Goal: Complete application form

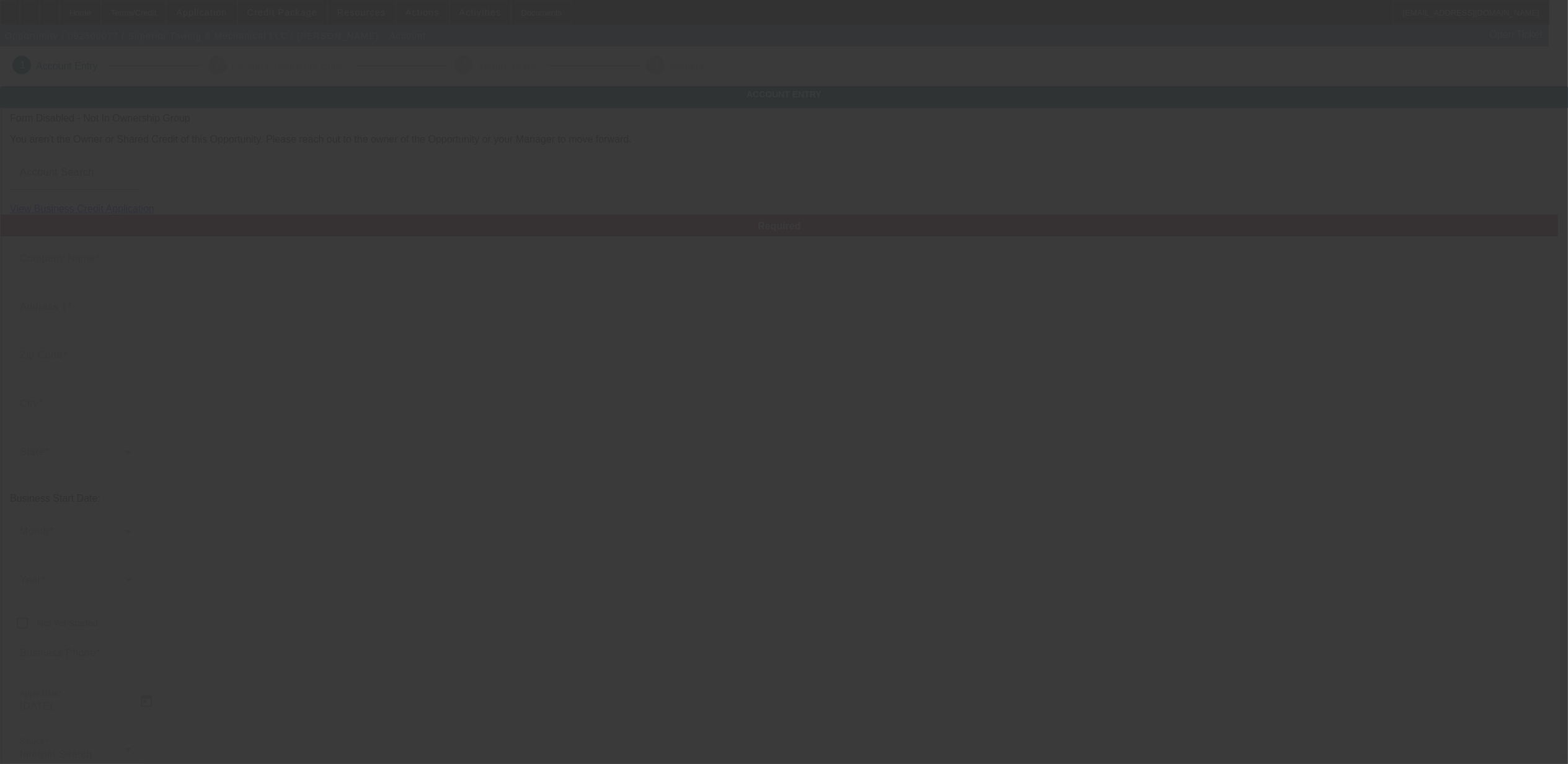
type input "Superior Towing & Mechanical LLC"
type input "[STREET_ADDRESS]"
type input "48033"
type input "Southfield"
type input "[PHONE_NUMBER]"
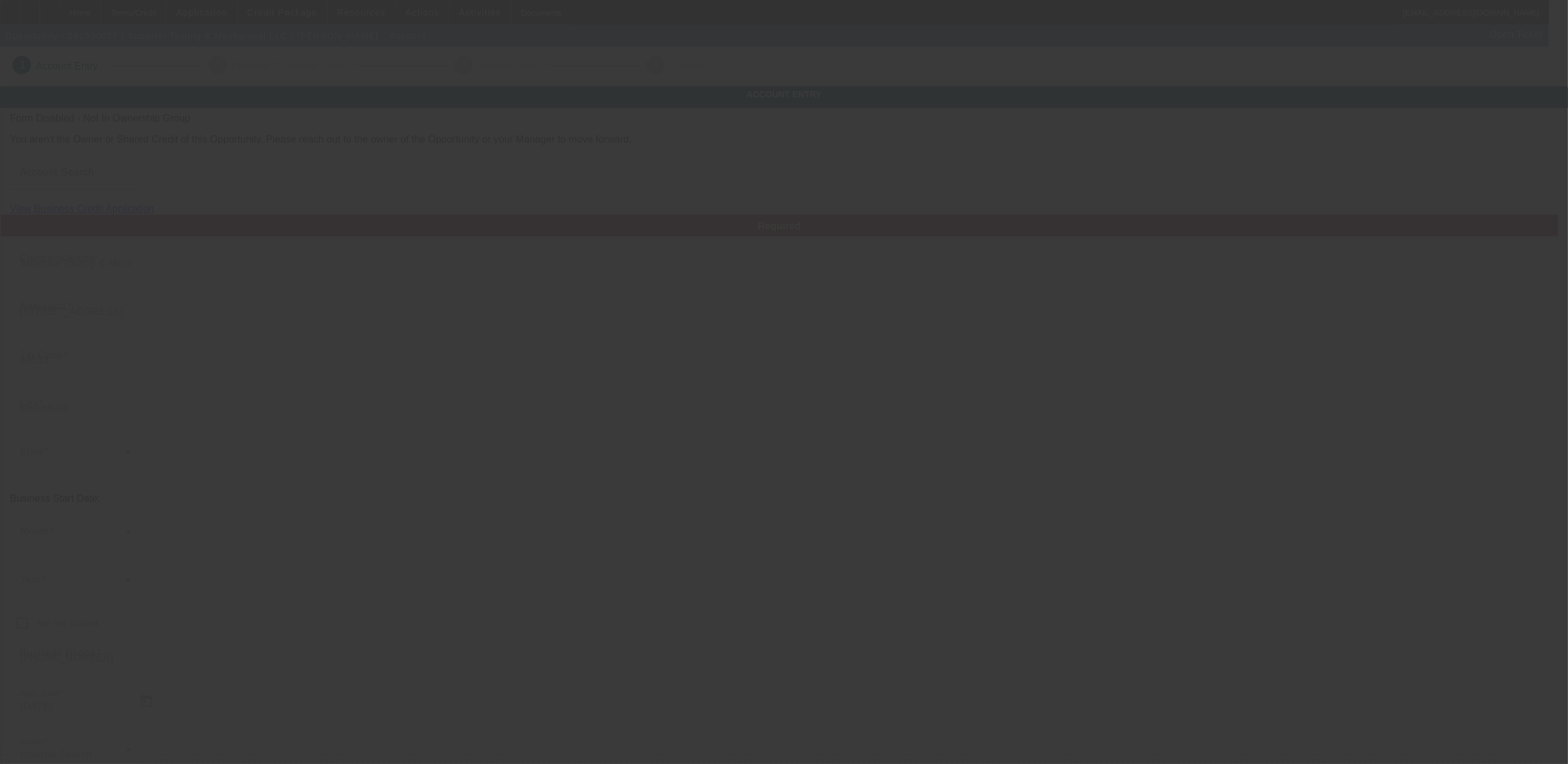
type input "[EMAIL_ADDRESS][DOMAIN_NAME]"
type input "[US_EMPLOYER_IDENTIFICATION_NUMBER]"
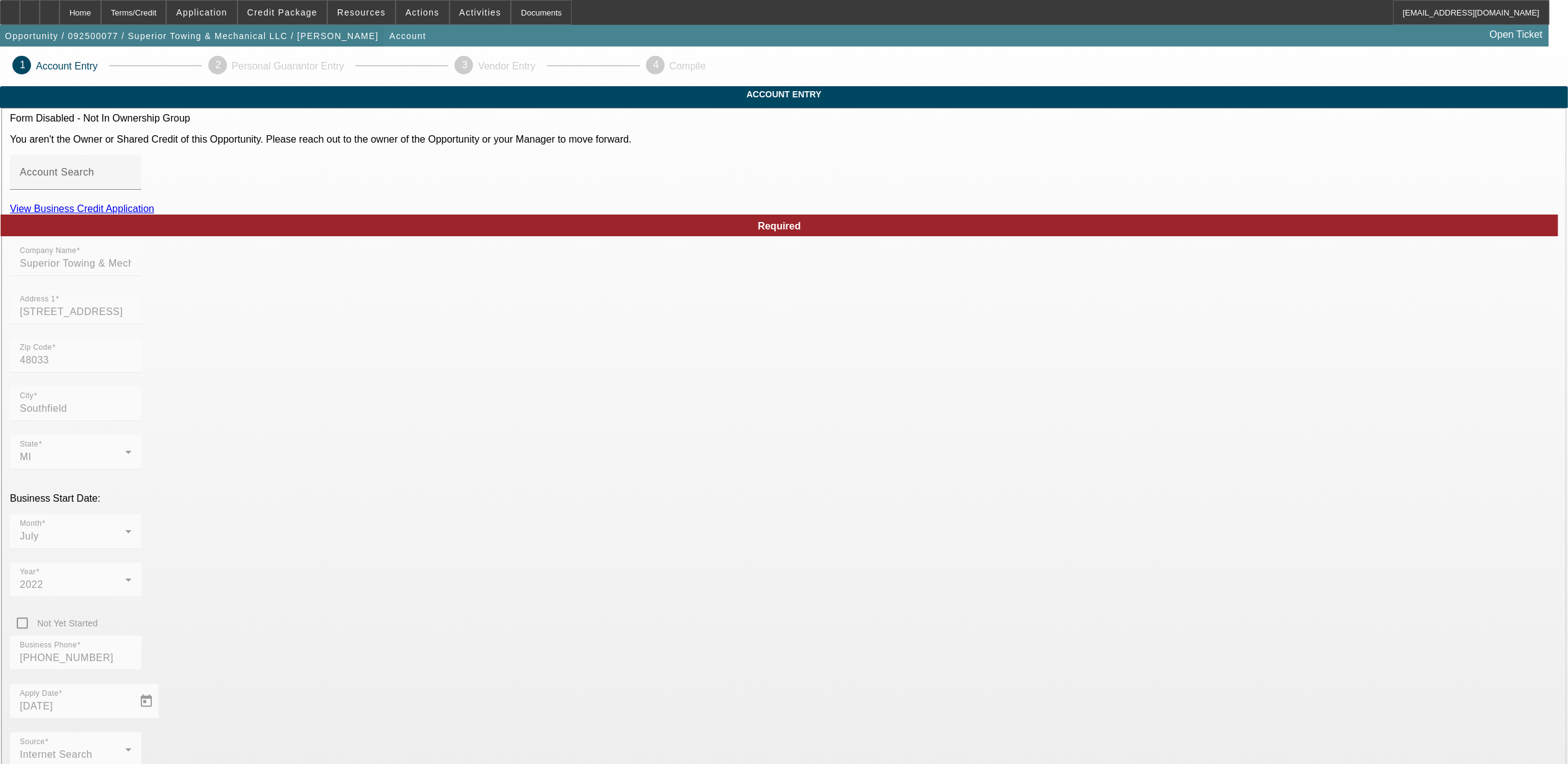
click at [134, 40] on span "Opportunity / 092500077 / Superior Towing & Mechanical LLC / [PERSON_NAME]" at bounding box center [192, 36] width 373 height 10
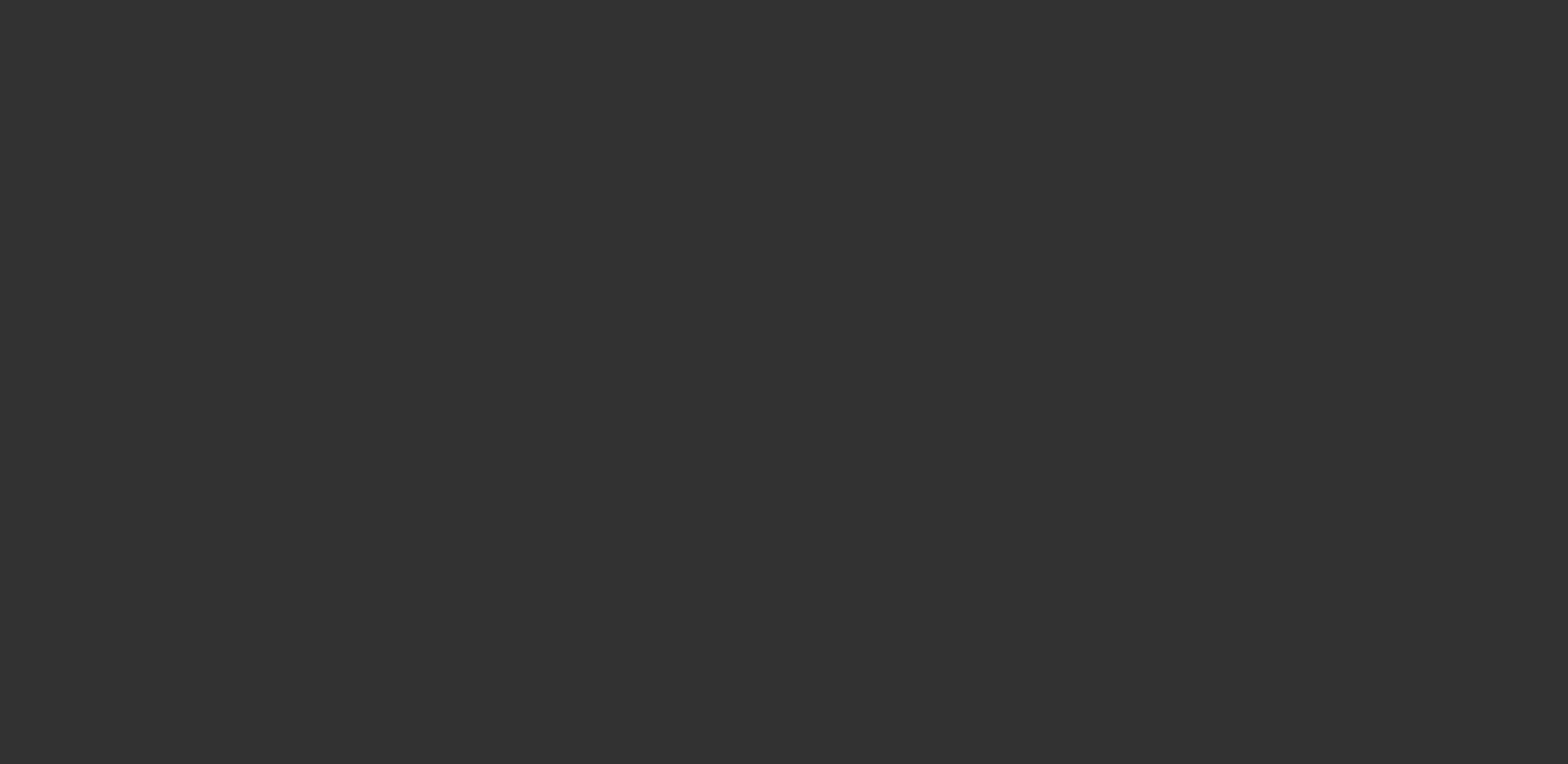
click at [123, 14] on div at bounding box center [784, 382] width 1568 height 764
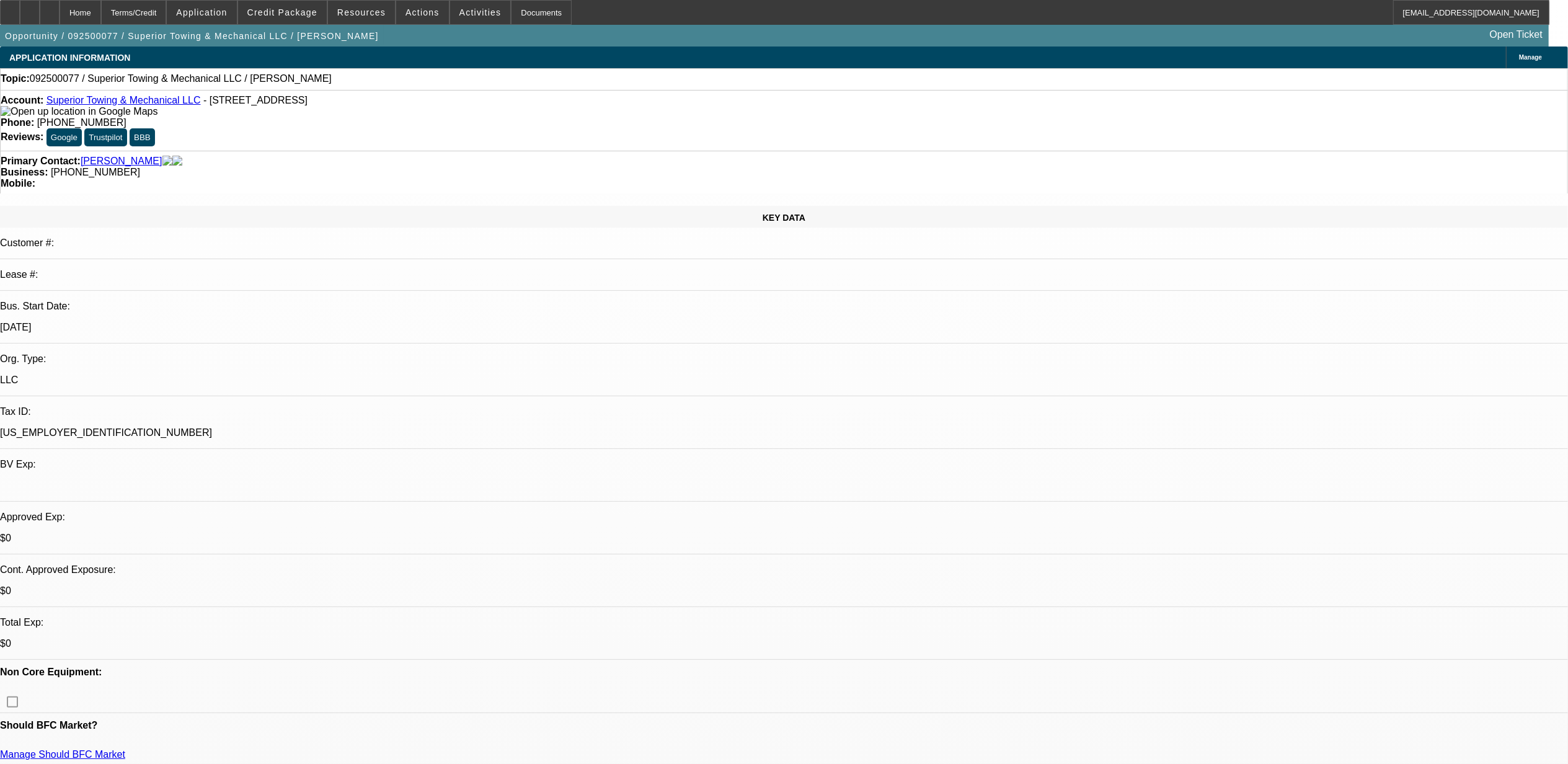
select select "0"
select select "2"
select select "0.1"
select select "1"
select select "2"
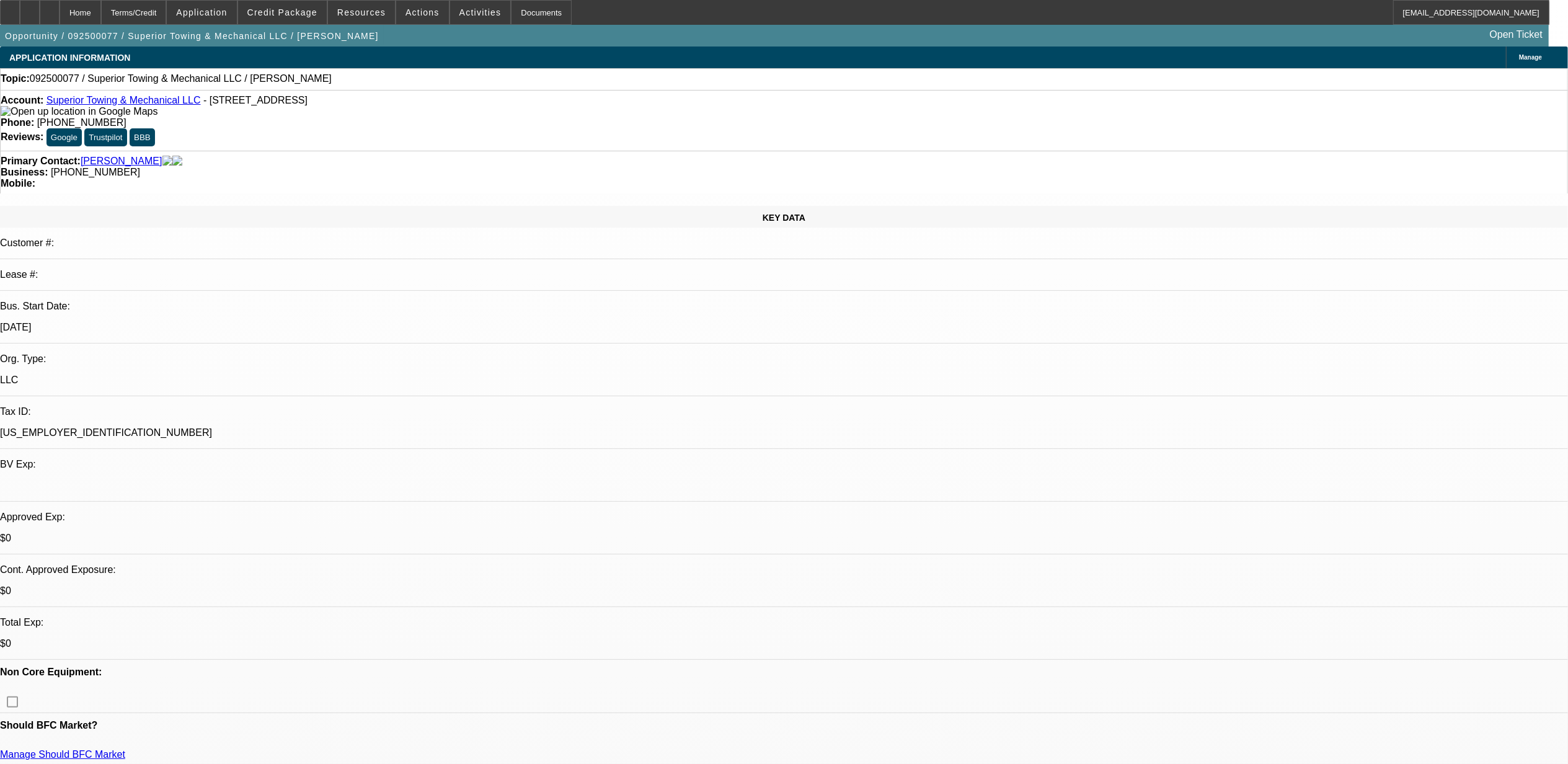
select select "4"
drag, startPoint x: 1187, startPoint y: 216, endPoint x: 1123, endPoint y: 169, distance: 79.4
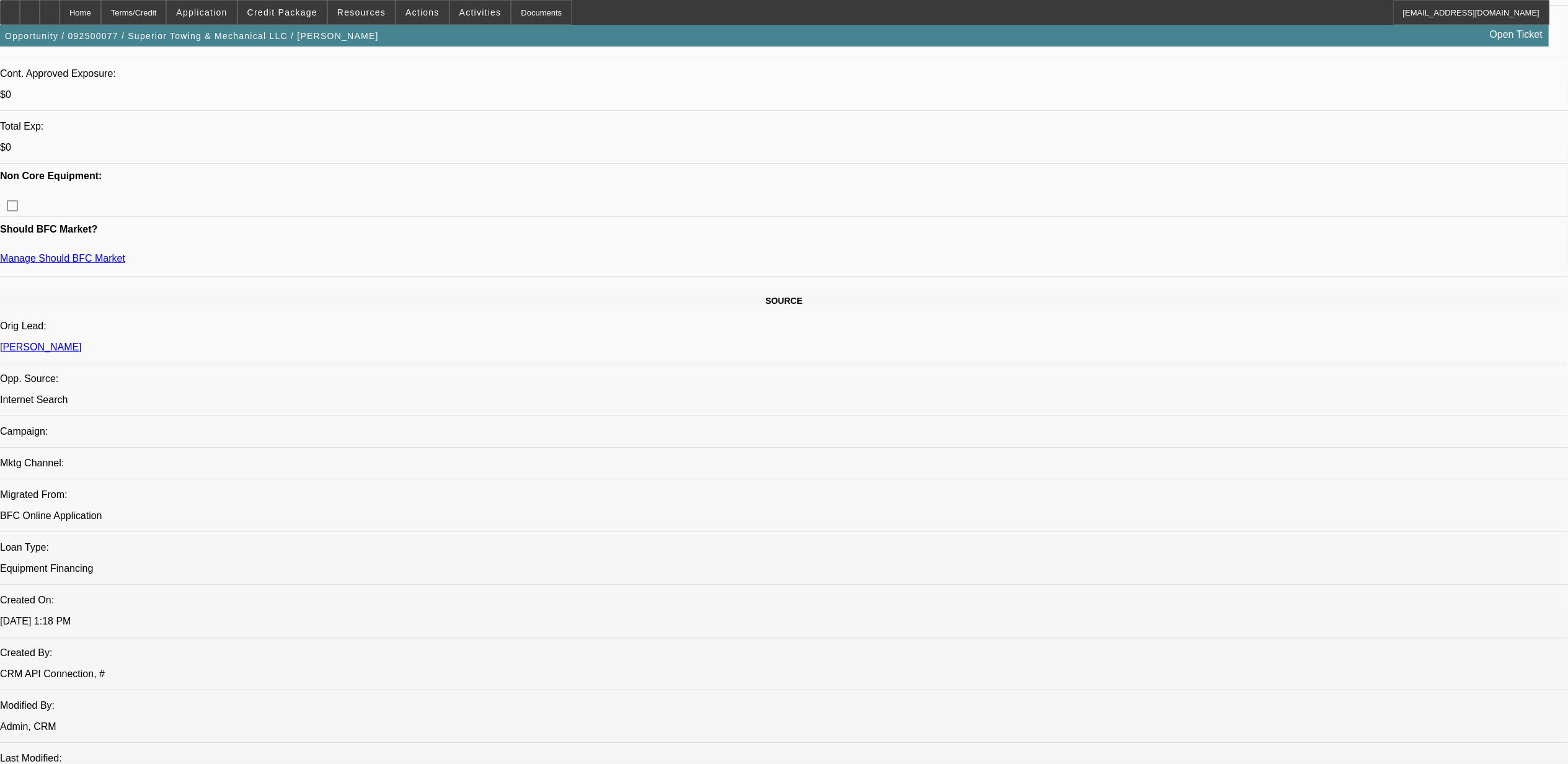
scroll to position [83, 0]
